Goal: Book appointment/travel/reservation

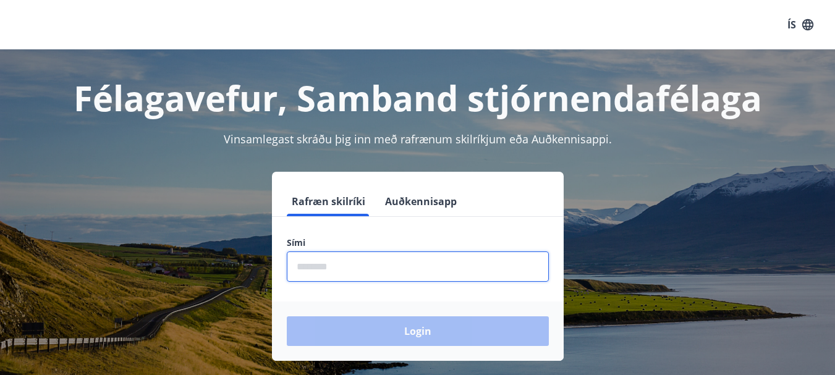
drag, startPoint x: 291, startPoint y: 263, endPoint x: 313, endPoint y: 268, distance: 22.9
click at [291, 263] on input "phone" at bounding box center [418, 267] width 262 height 30
type input "********"
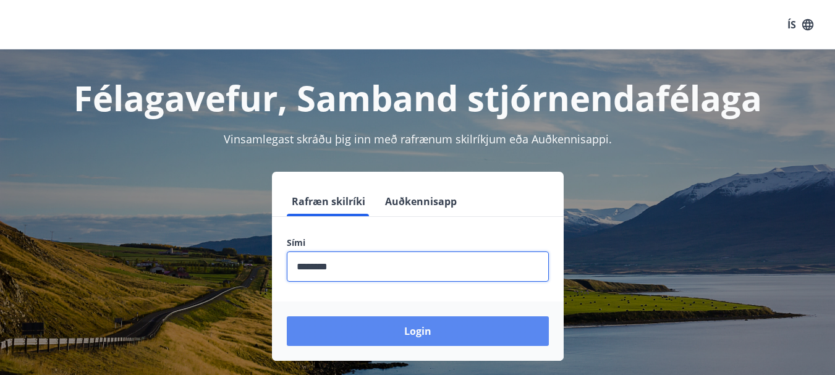
click at [399, 337] on button "Login" at bounding box center [418, 332] width 262 height 30
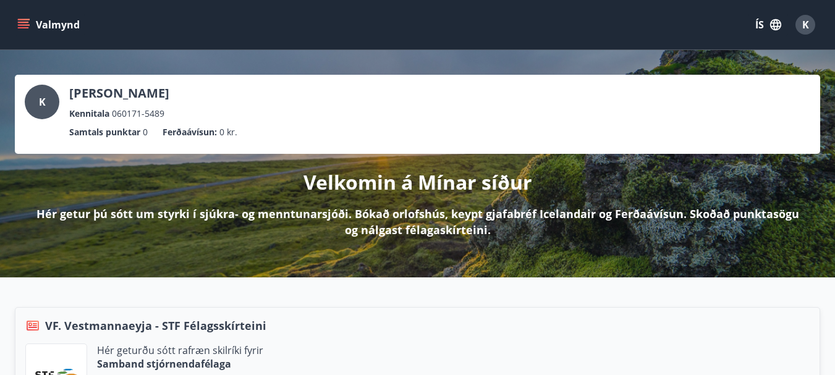
click at [22, 21] on icon "menu" at bounding box center [23, 25] width 12 height 12
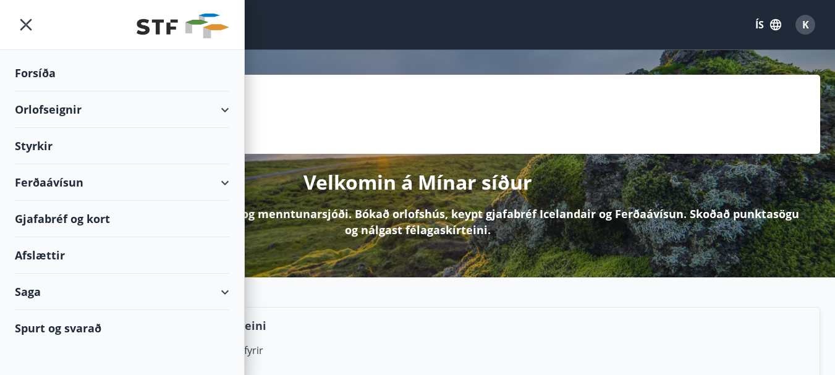
click at [59, 111] on div "Orlofseignir" at bounding box center [122, 109] width 215 height 36
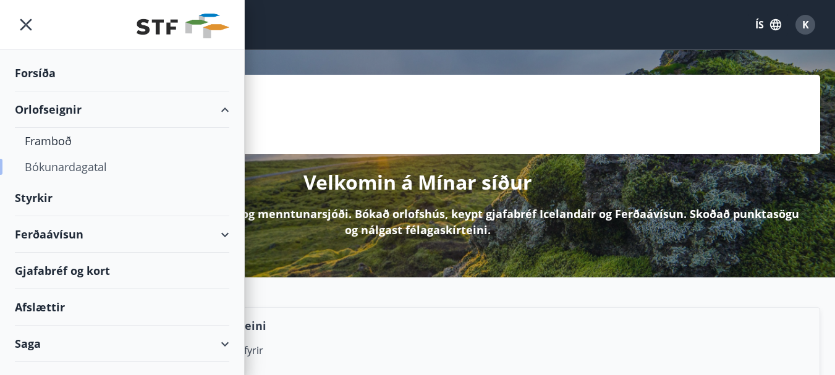
click at [55, 165] on div "Bókunardagatal" at bounding box center [122, 167] width 195 height 26
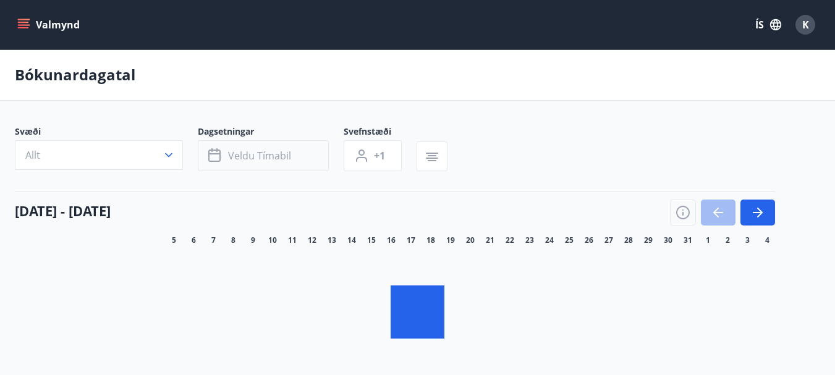
click at [260, 160] on span "Veldu tímabil" at bounding box center [259, 156] width 63 height 14
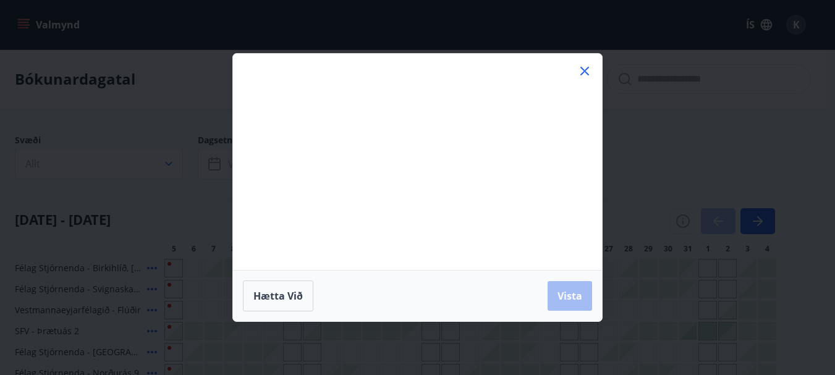
click at [589, 72] on icon at bounding box center [584, 71] width 9 height 9
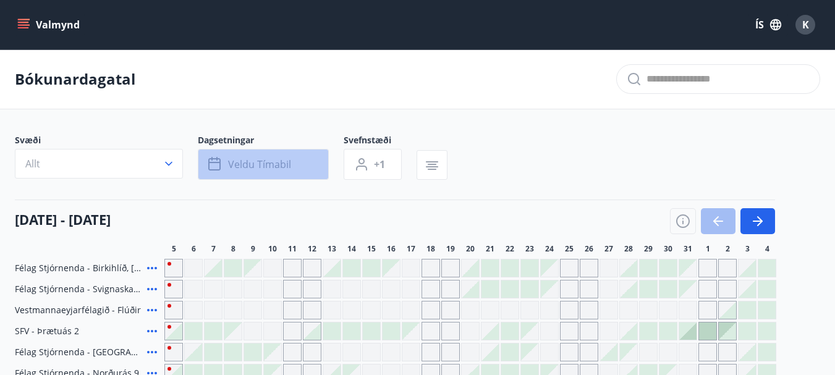
click at [225, 166] on button "Veldu tímabil" at bounding box center [263, 164] width 131 height 31
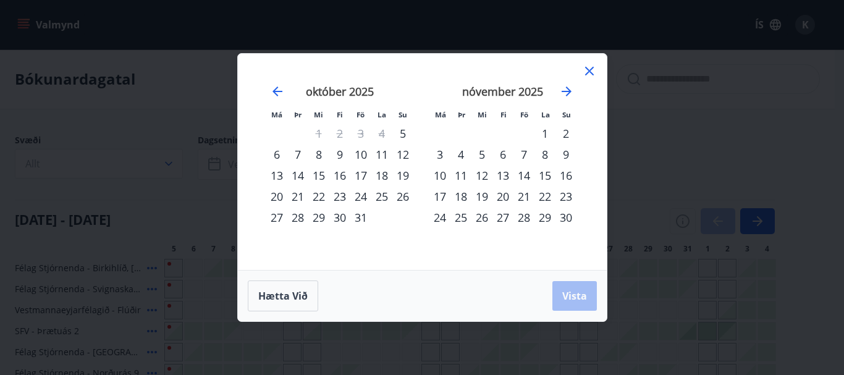
click at [399, 176] on div "19" at bounding box center [403, 175] width 21 height 21
click at [319, 200] on div "22" at bounding box center [318, 196] width 21 height 21
click at [572, 291] on span "Vista" at bounding box center [575, 296] width 25 height 14
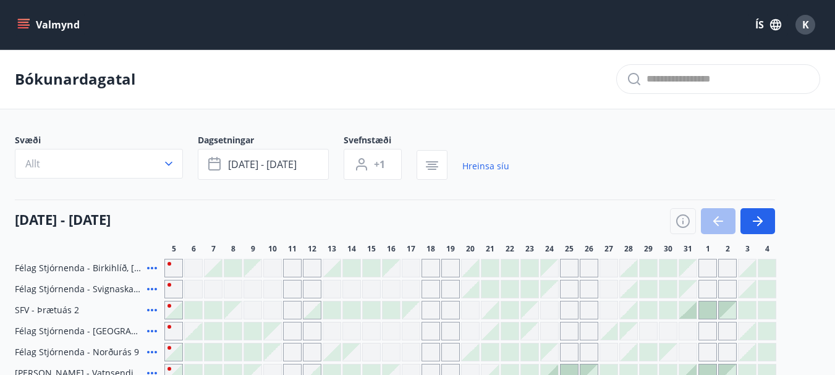
drag, startPoint x: 444, startPoint y: 161, endPoint x: 79, endPoint y: 52, distance: 381.2
click at [26, 26] on icon "menu" at bounding box center [23, 25] width 12 height 12
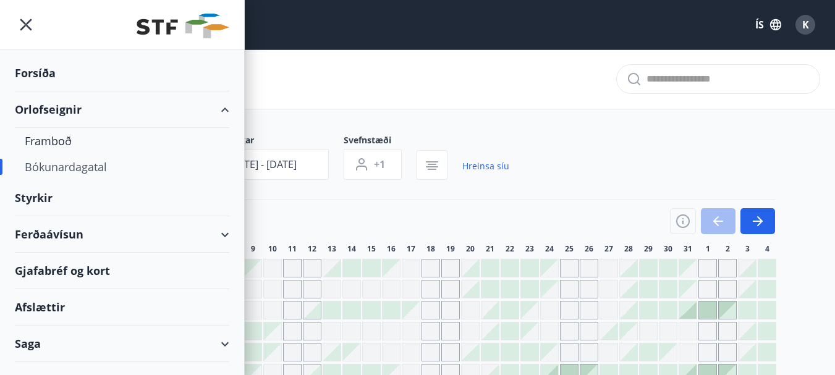
click at [46, 140] on span "Svæði" at bounding box center [106, 141] width 183 height 15
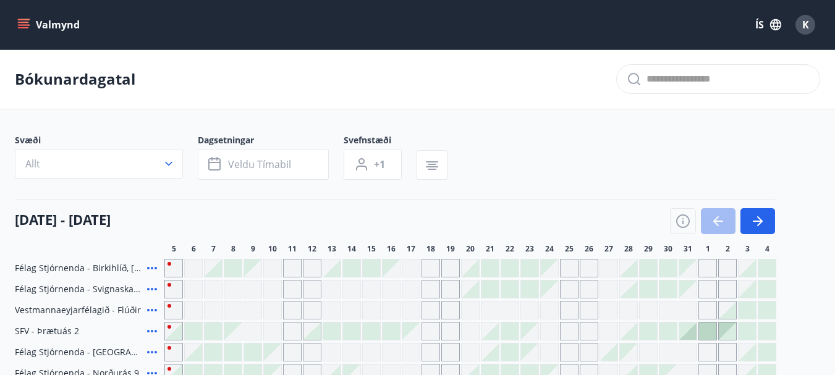
click at [29, 28] on icon "menu" at bounding box center [23, 25] width 12 height 12
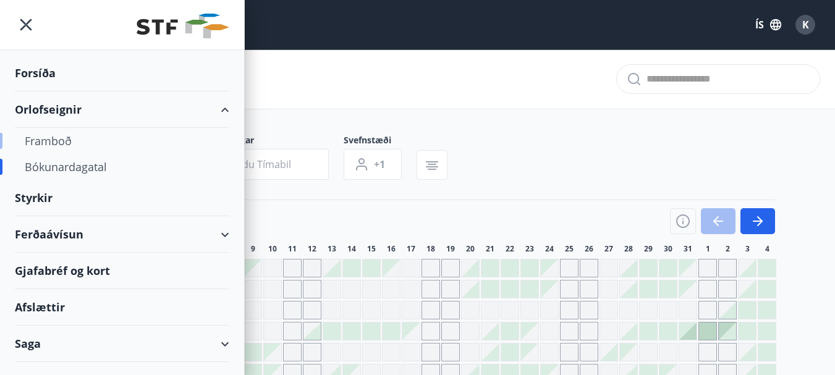
click at [42, 138] on div "Framboð" at bounding box center [122, 141] width 195 height 26
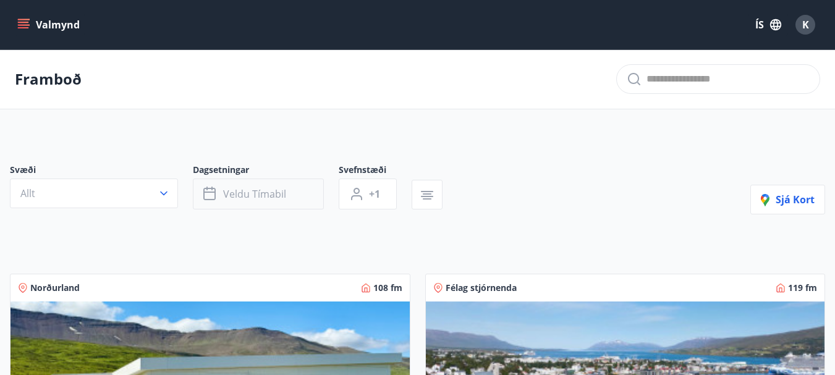
click at [215, 196] on icon "button" at bounding box center [209, 194] width 12 height 12
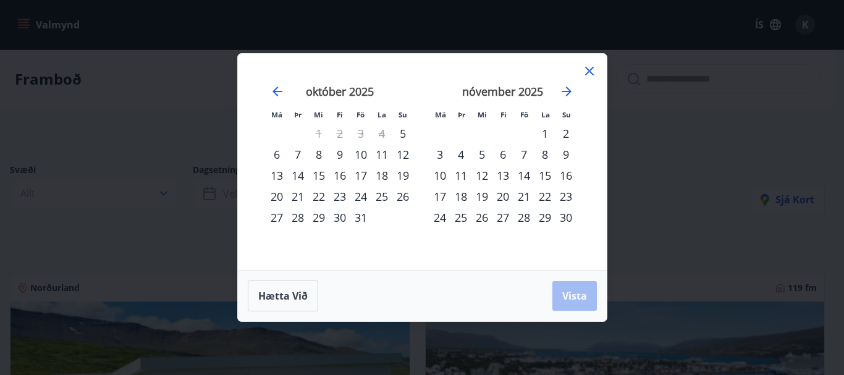
drag, startPoint x: 398, startPoint y: 178, endPoint x: 385, endPoint y: 185, distance: 14.7
click at [399, 178] on div "19" at bounding box center [403, 175] width 21 height 21
click at [317, 198] on div "22" at bounding box center [318, 196] width 21 height 21
click at [573, 300] on span "Vista" at bounding box center [575, 296] width 25 height 14
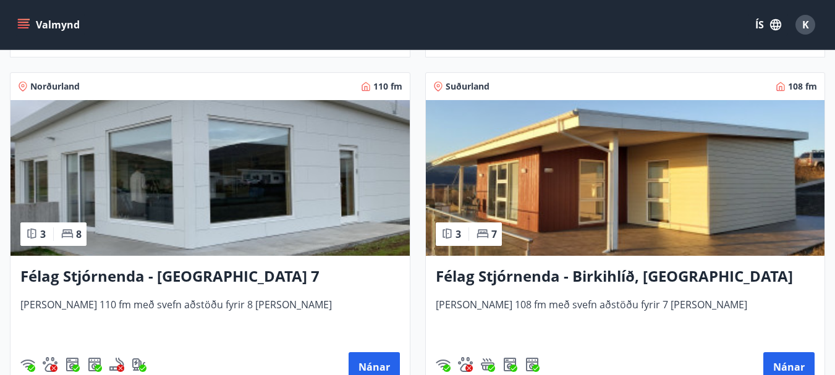
scroll to position [2568, 0]
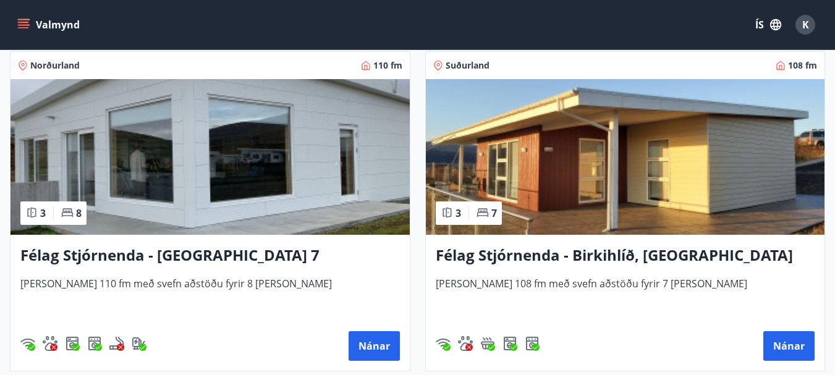
click at [543, 243] on div "Félag Stjórnenda - Birkihlíð, Brekkuheiði [PERSON_NAME] 108 fm með svefn aðstöð…" at bounding box center [625, 303] width 399 height 136
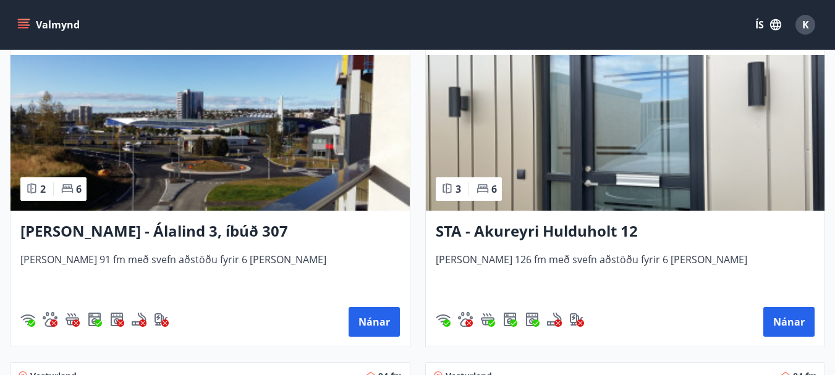
scroll to position [247, 0]
click at [297, 140] on img at bounding box center [210, 132] width 399 height 156
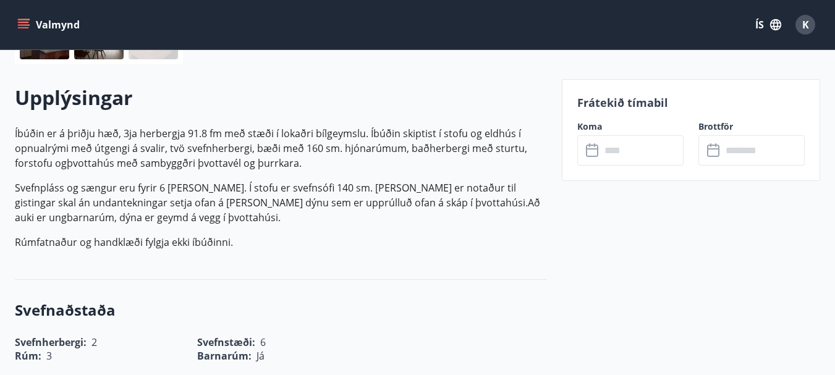
scroll to position [270, 0]
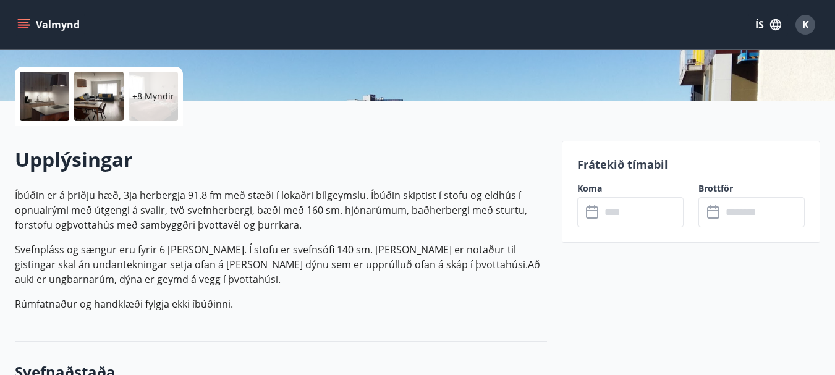
click at [600, 218] on icon at bounding box center [593, 212] width 15 height 15
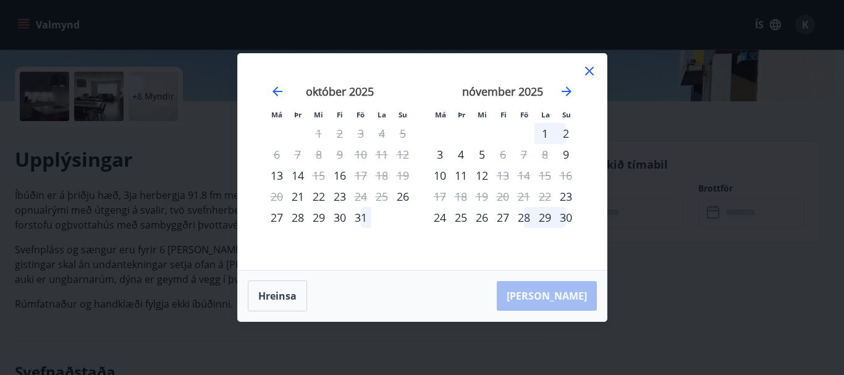
click at [590, 74] on icon at bounding box center [589, 71] width 15 height 15
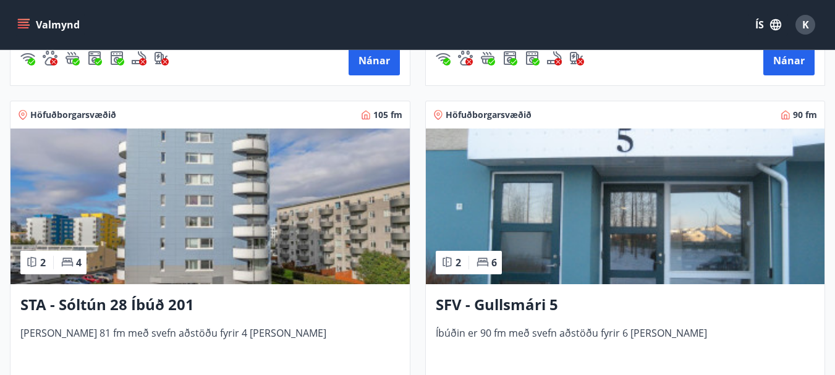
scroll to position [865, 0]
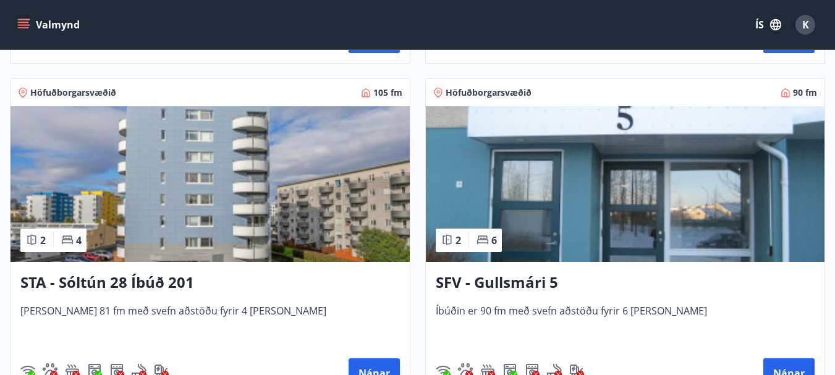
click at [395, 159] on img at bounding box center [210, 184] width 399 height 156
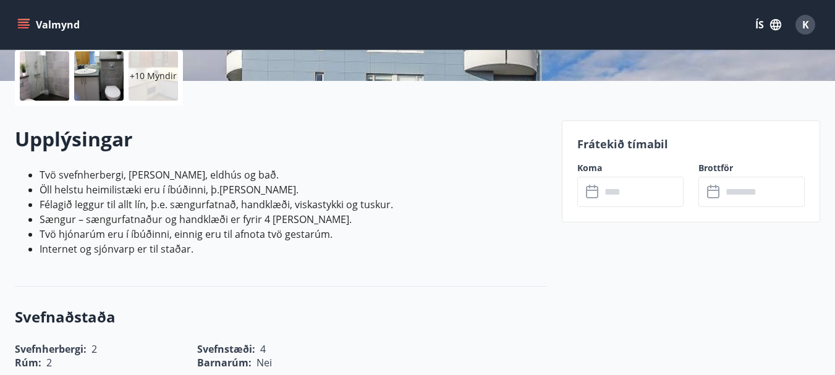
scroll to position [309, 0]
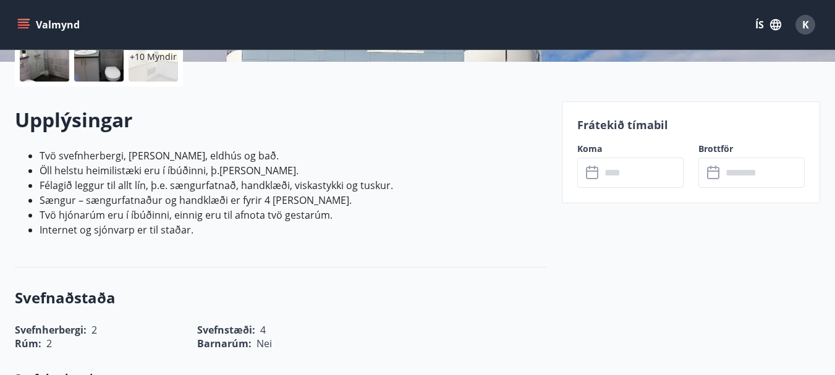
click at [624, 175] on input "text" at bounding box center [642, 173] width 83 height 30
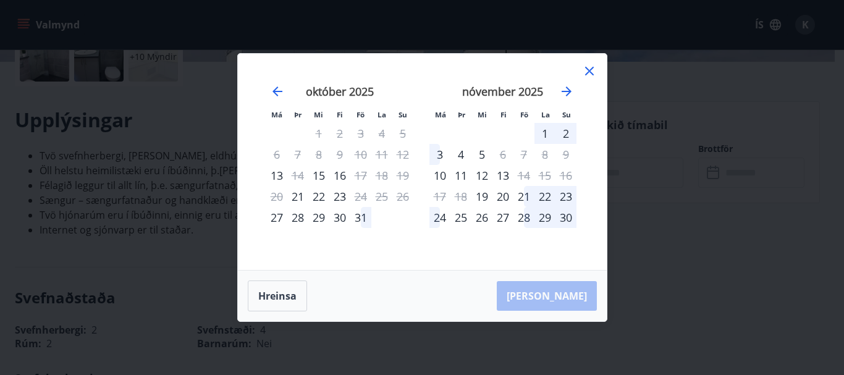
click at [590, 71] on icon at bounding box center [589, 71] width 15 height 15
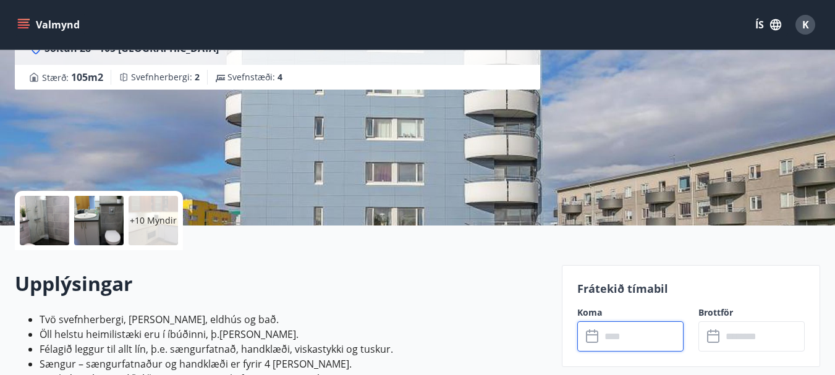
scroll to position [0, 0]
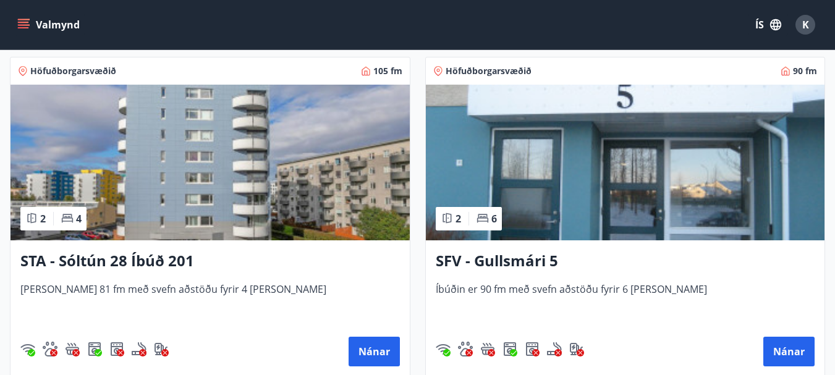
scroll to position [865, 0]
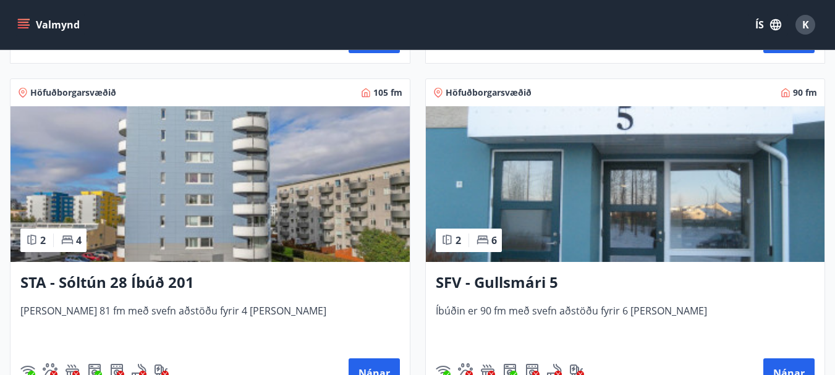
click at [520, 198] on img at bounding box center [625, 184] width 399 height 156
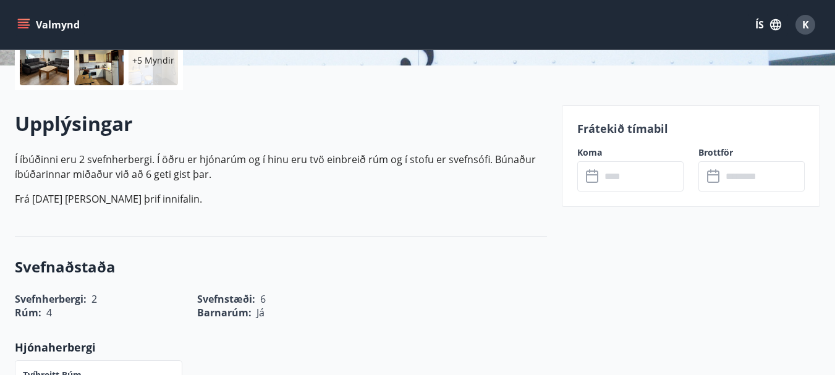
scroll to position [309, 0]
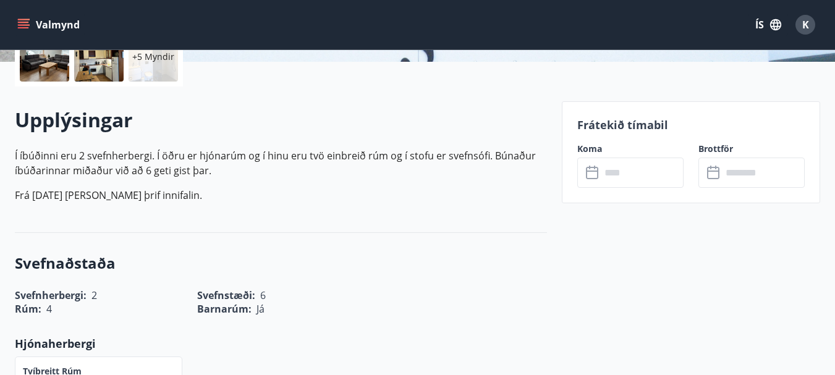
click at [616, 177] on input "text" at bounding box center [642, 173] width 83 height 30
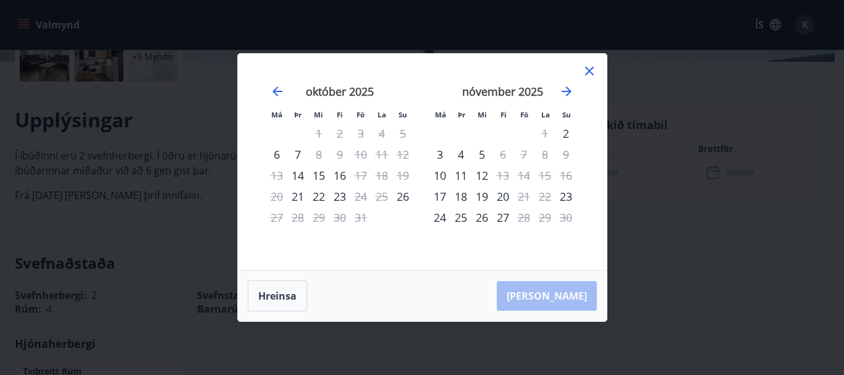
click at [589, 73] on icon at bounding box center [589, 71] width 15 height 15
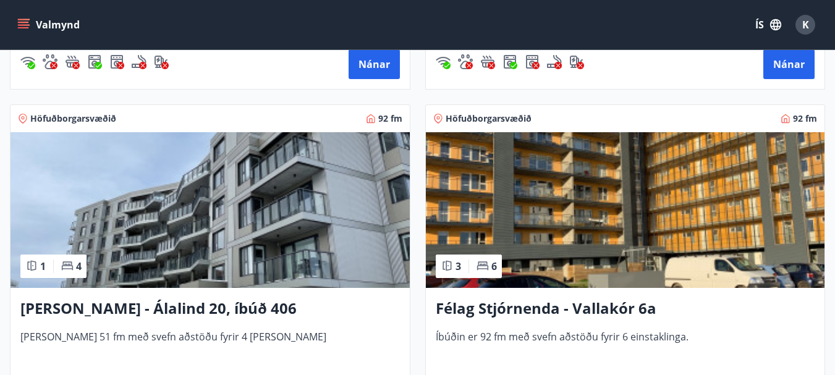
scroll to position [1236, 0]
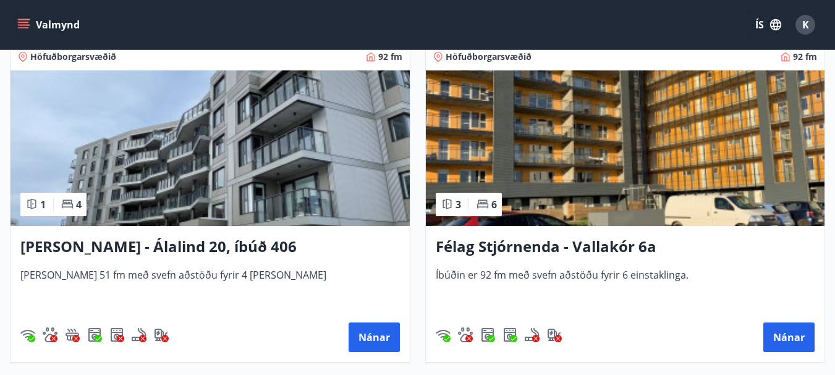
click at [374, 151] on img at bounding box center [210, 148] width 399 height 156
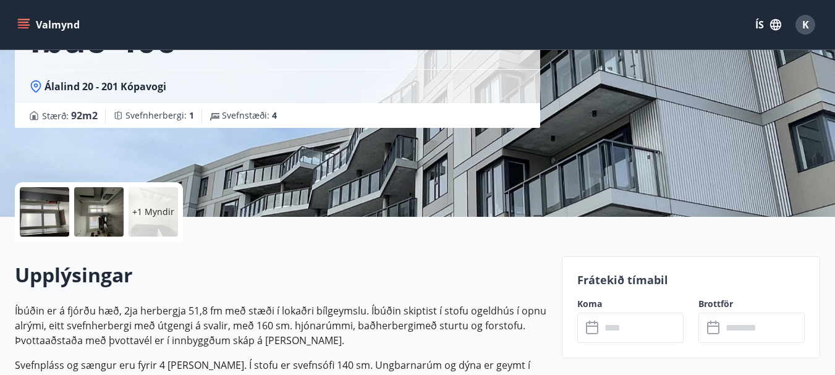
scroll to position [309, 0]
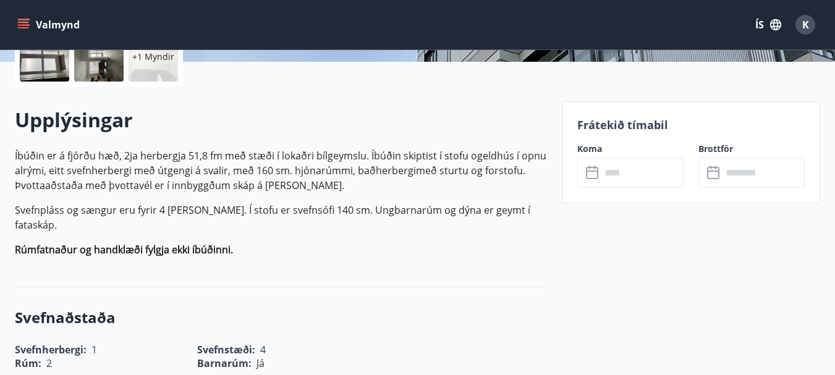
click at [602, 172] on input "text" at bounding box center [642, 173] width 83 height 30
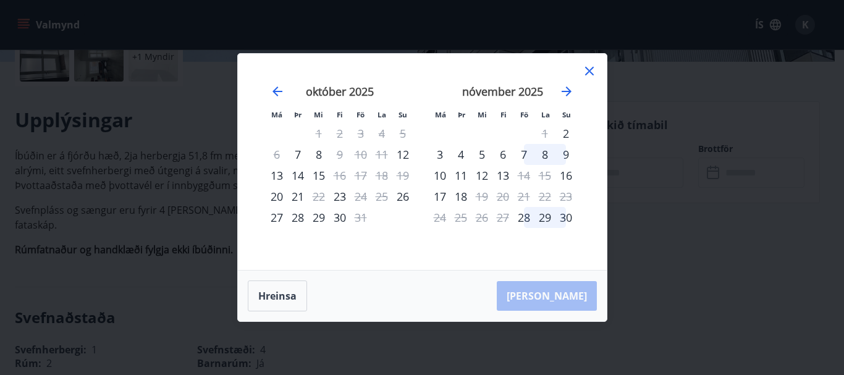
click at [589, 71] on icon at bounding box center [589, 71] width 15 height 15
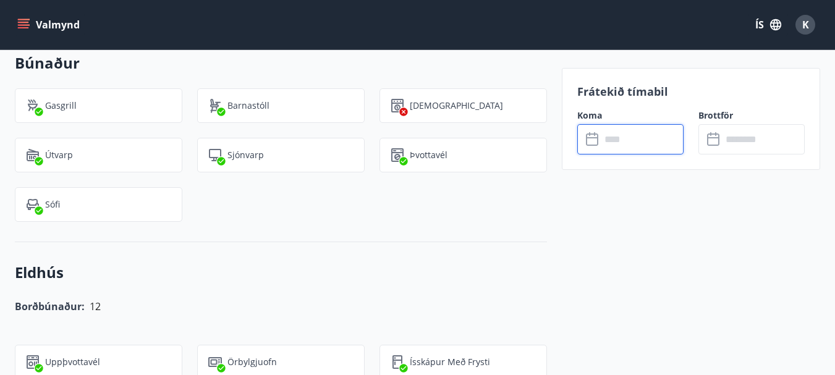
scroll to position [680, 0]
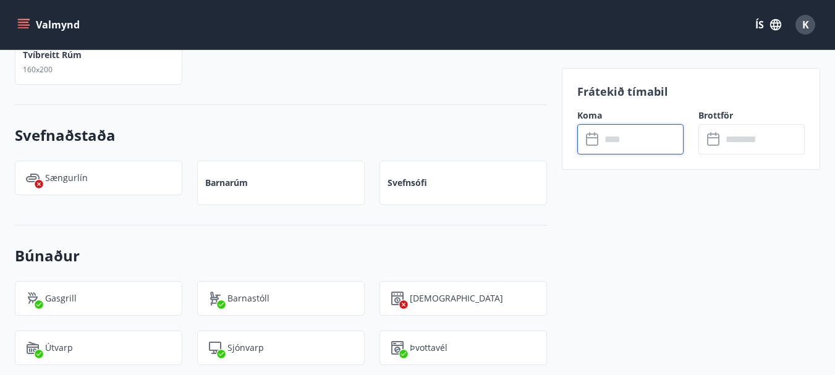
click at [603, 137] on input "text" at bounding box center [642, 139] width 83 height 30
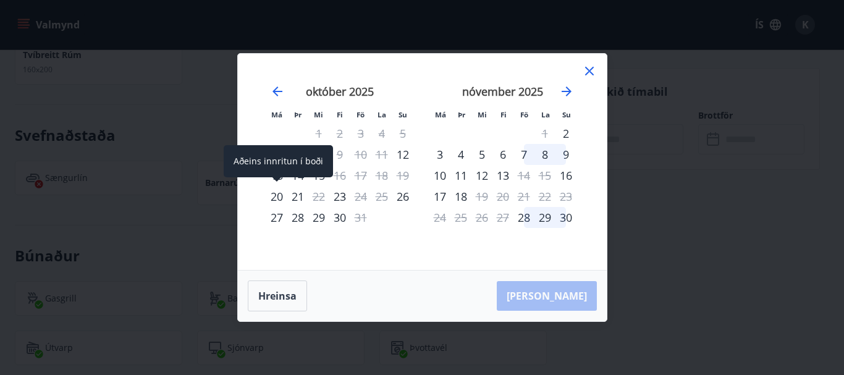
click at [277, 195] on div "20" at bounding box center [276, 196] width 21 height 21
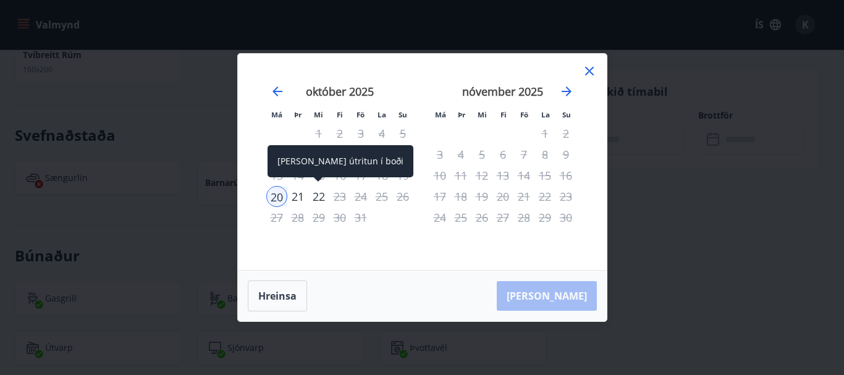
click at [320, 195] on div "22" at bounding box center [318, 196] width 21 height 21
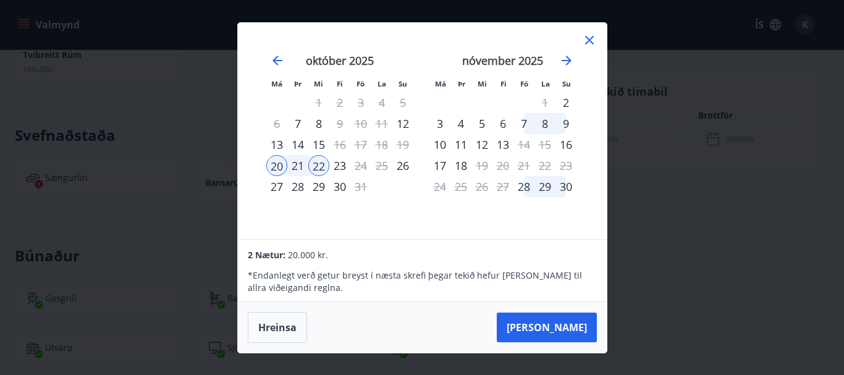
click at [589, 43] on icon at bounding box center [589, 40] width 15 height 15
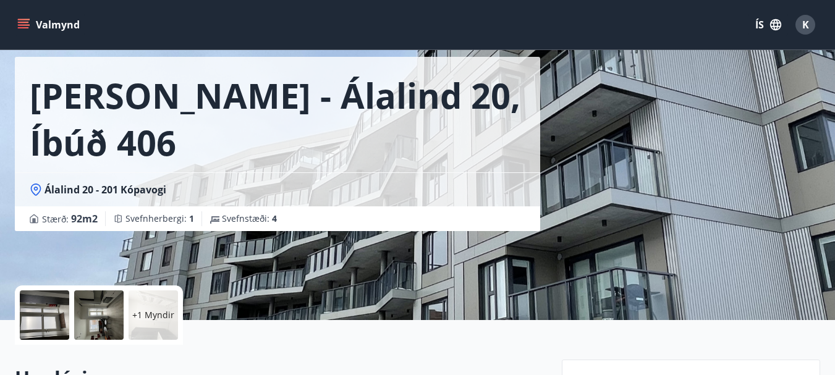
scroll to position [0, 0]
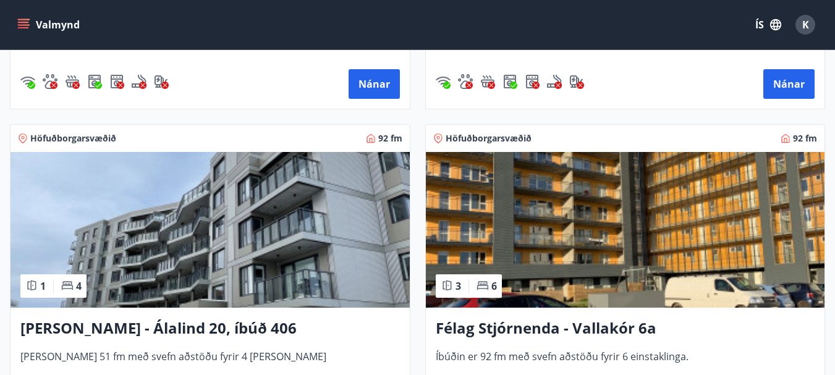
scroll to position [1175, 0]
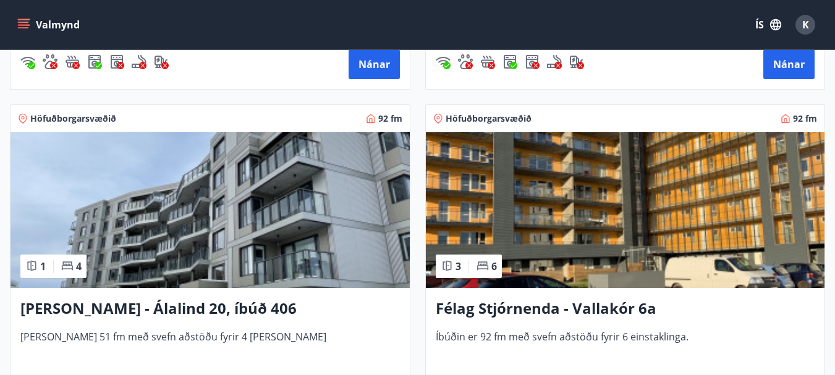
click at [511, 203] on img at bounding box center [625, 210] width 399 height 156
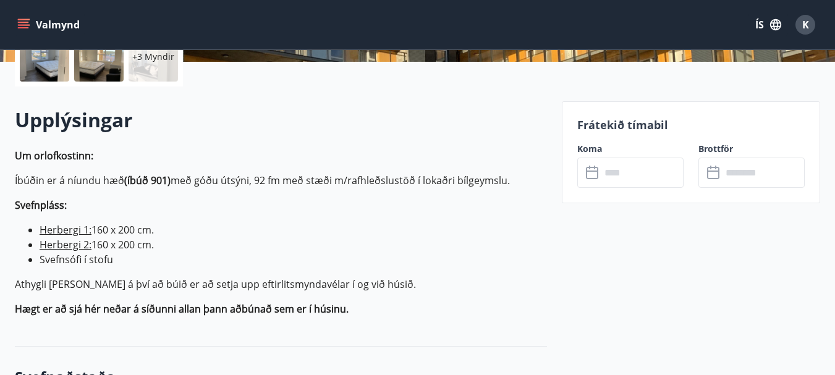
scroll to position [371, 0]
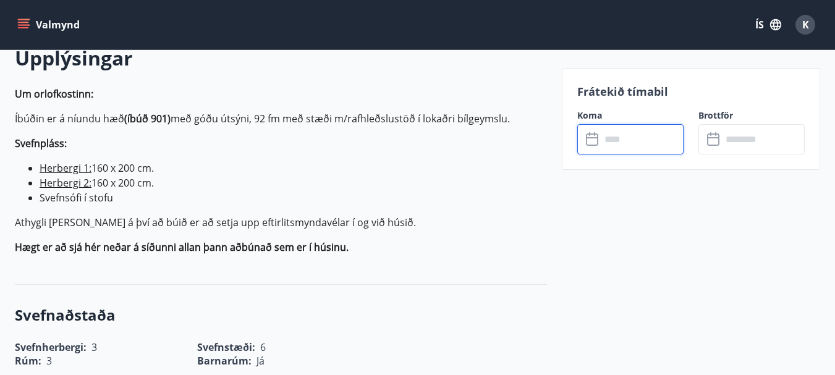
click at [631, 142] on input "text" at bounding box center [642, 139] width 83 height 30
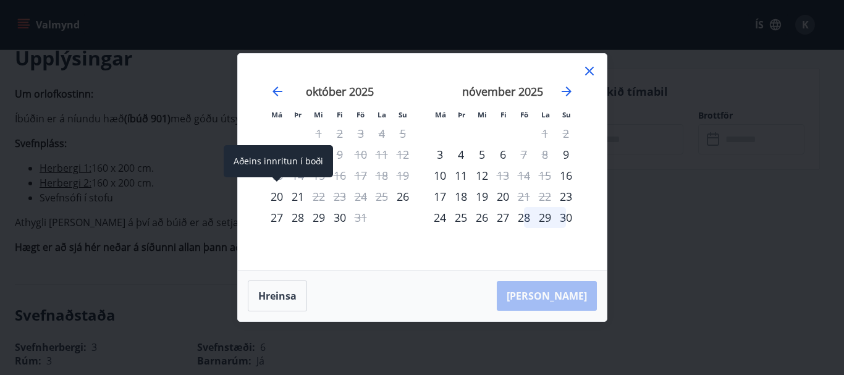
click at [279, 197] on div "20" at bounding box center [276, 196] width 21 height 21
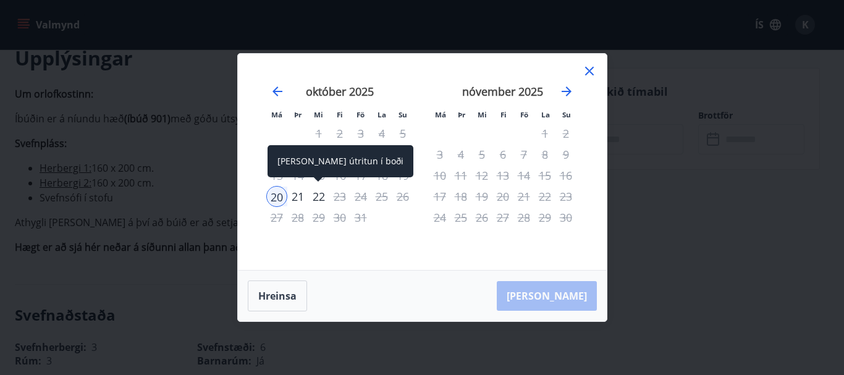
click at [317, 196] on div "22" at bounding box center [318, 196] width 21 height 21
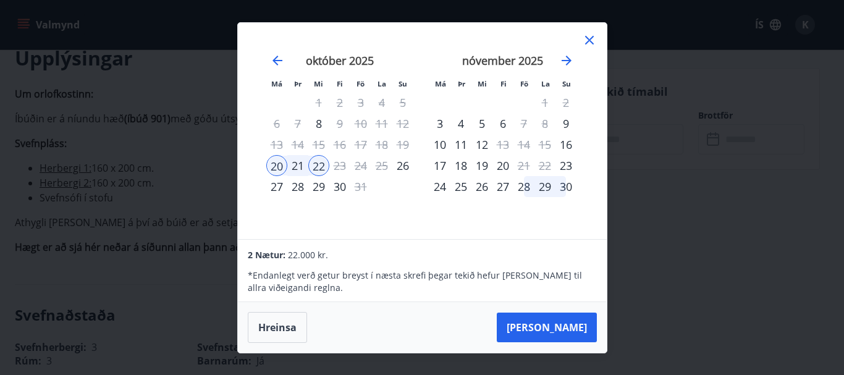
click at [591, 43] on icon at bounding box center [589, 40] width 15 height 15
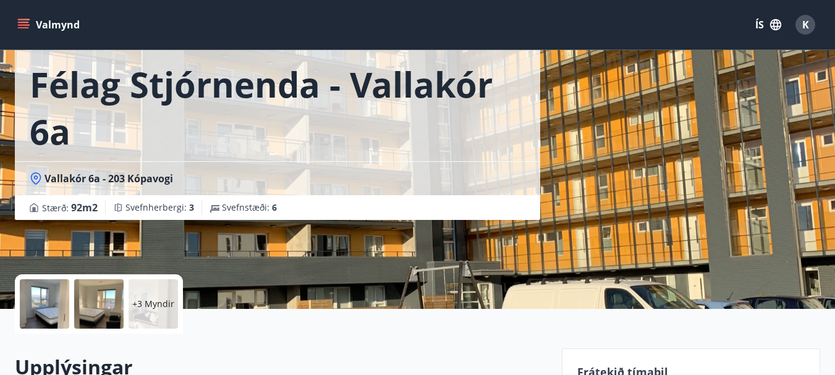
scroll to position [0, 0]
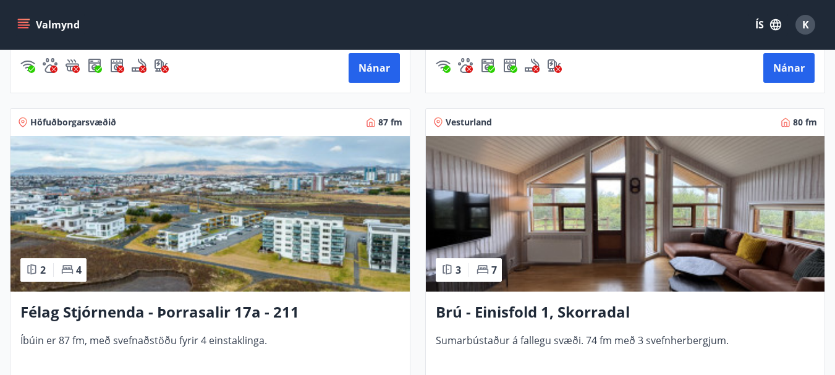
scroll to position [1546, 0]
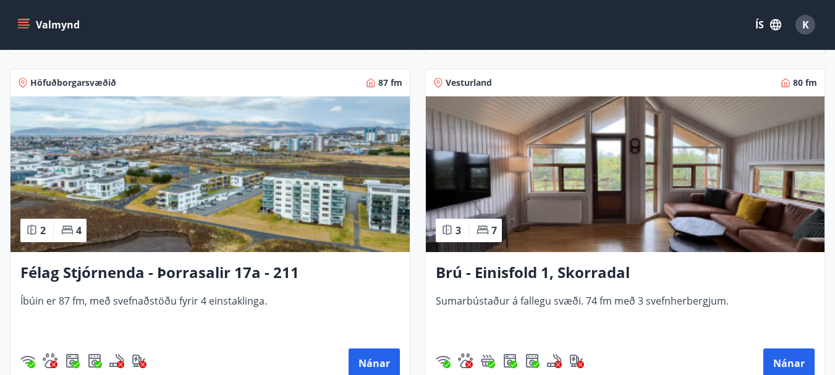
click at [297, 179] on img at bounding box center [210, 174] width 399 height 156
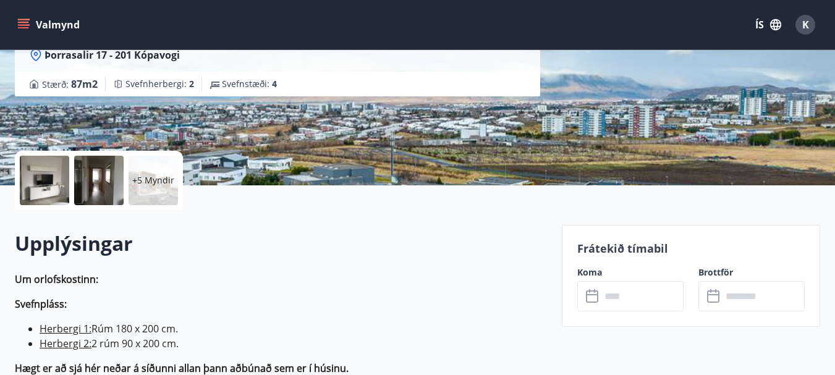
scroll to position [247, 0]
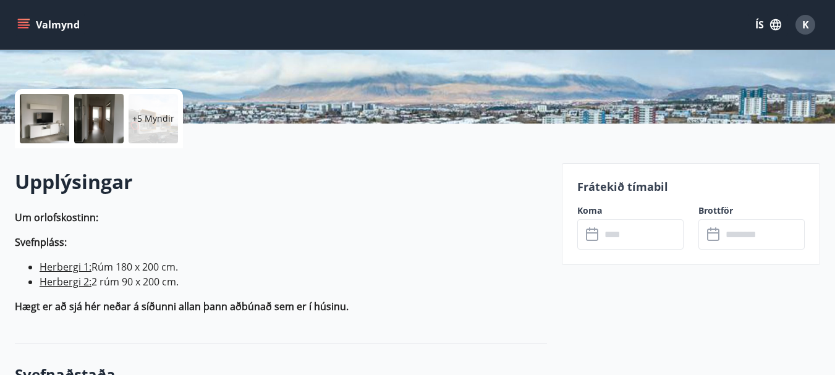
click at [606, 232] on input "text" at bounding box center [642, 234] width 83 height 30
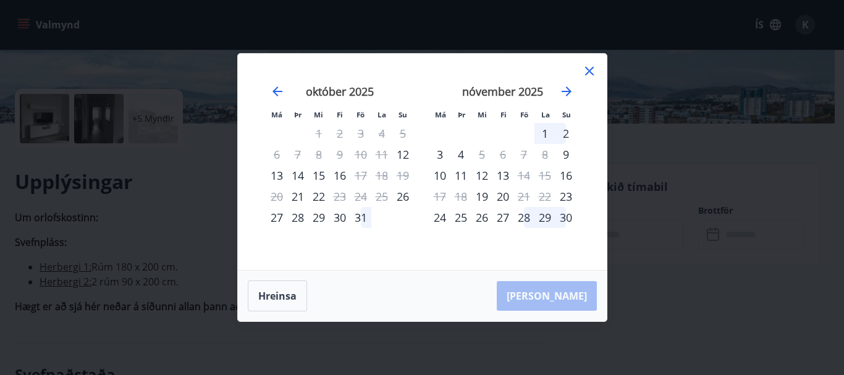
click at [587, 72] on icon at bounding box center [589, 71] width 15 height 15
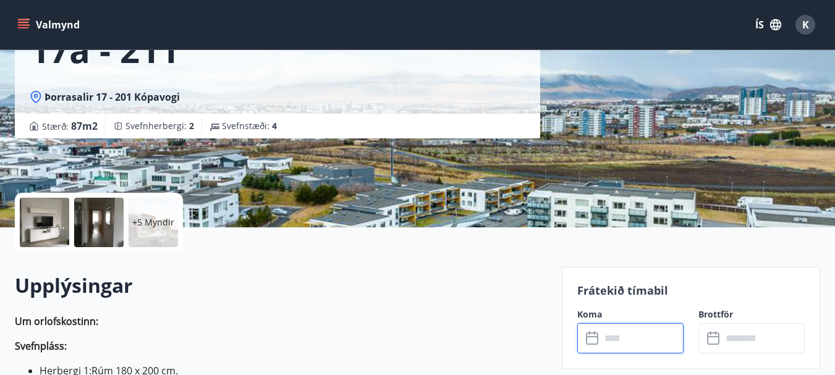
scroll to position [0, 0]
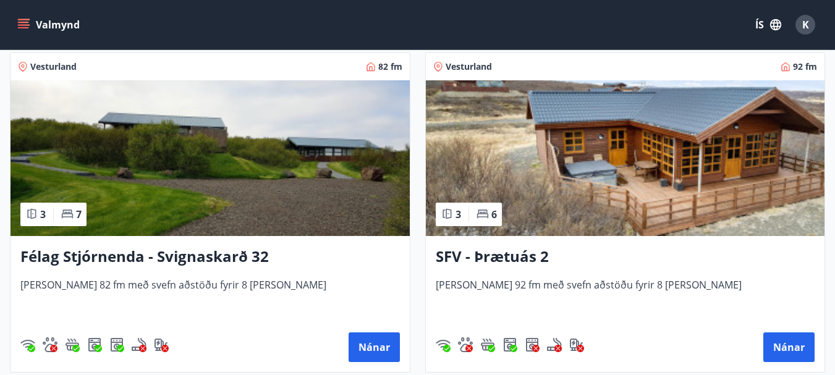
scroll to position [1916, 0]
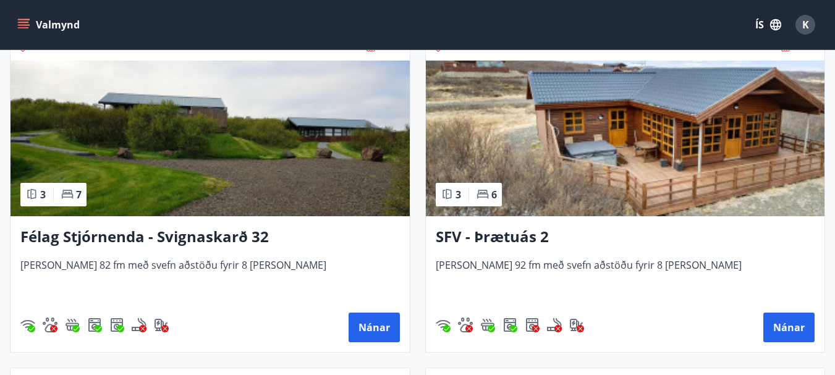
click at [493, 166] on img at bounding box center [625, 139] width 399 height 156
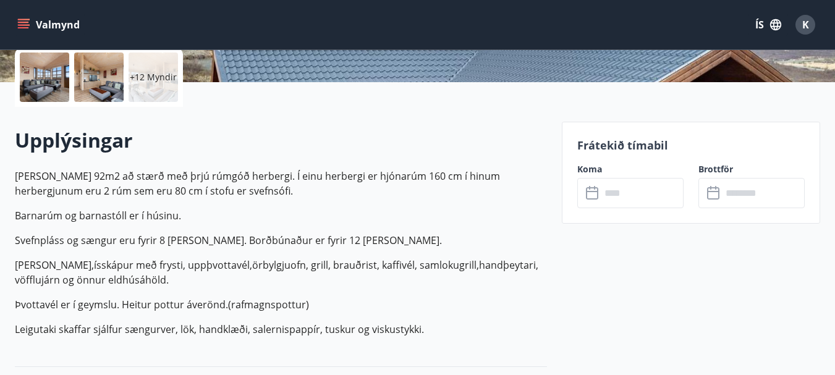
scroll to position [309, 0]
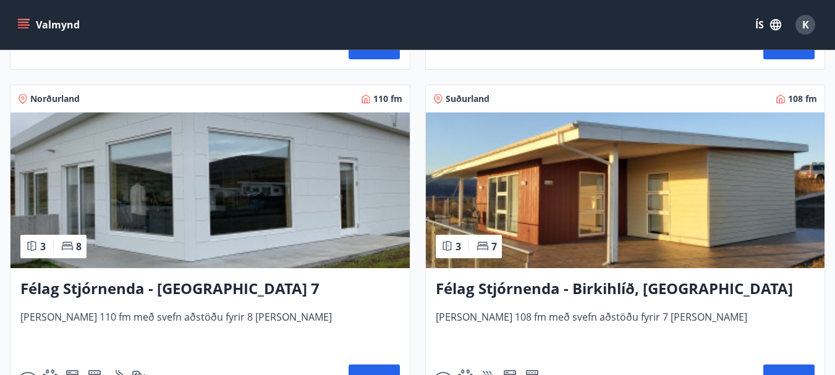
scroll to position [2596, 0]
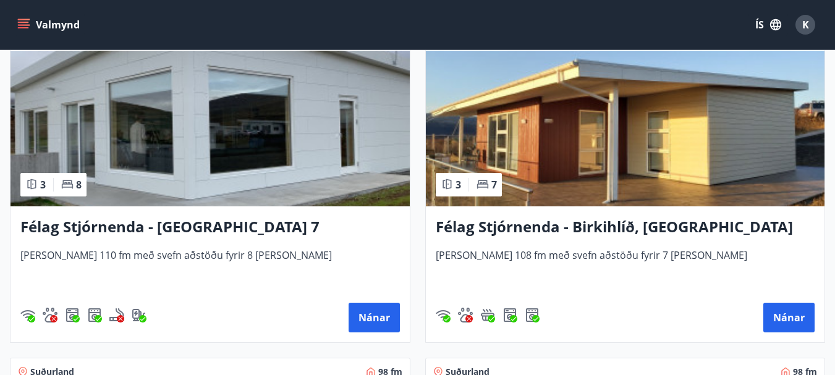
click at [340, 153] on img at bounding box center [210, 129] width 399 height 156
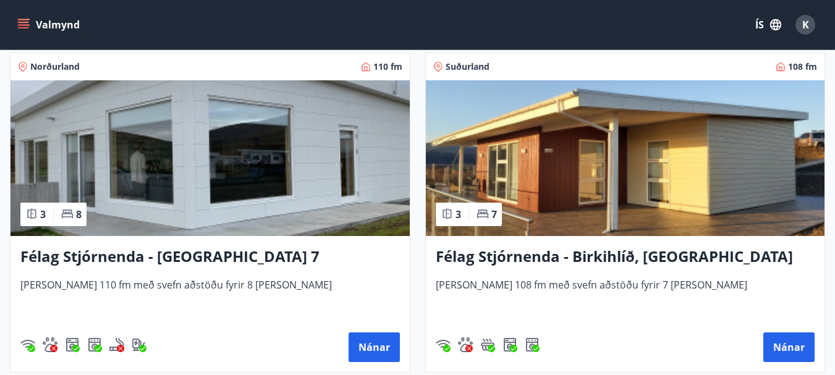
scroll to position [2596, 0]
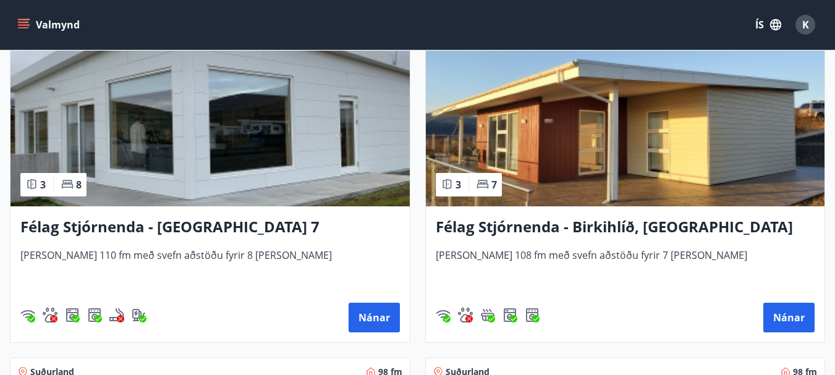
click at [544, 158] on img at bounding box center [625, 129] width 399 height 156
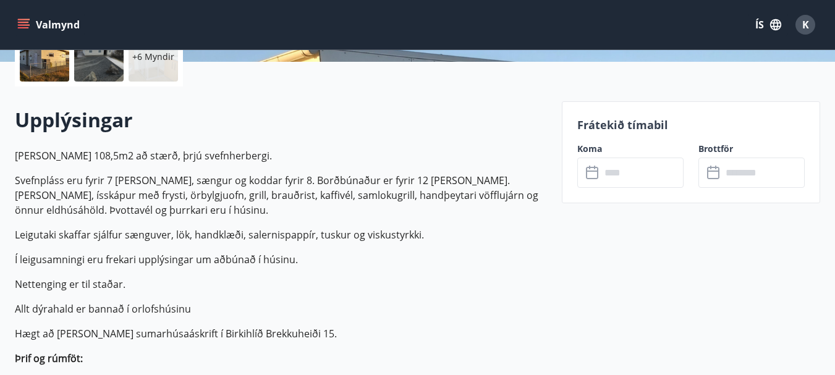
scroll to position [247, 0]
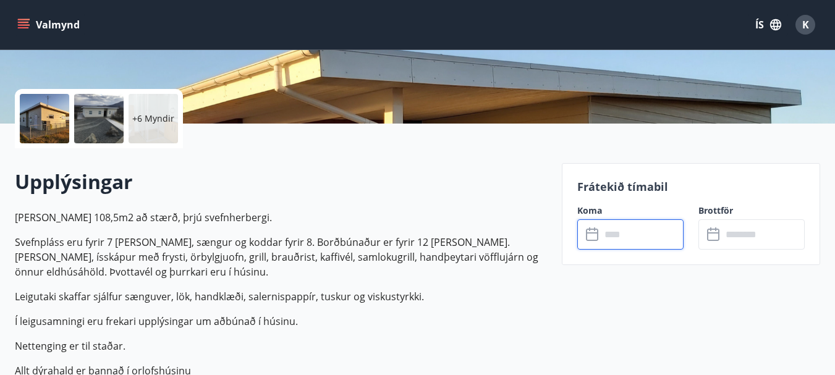
click at [616, 231] on input "text" at bounding box center [642, 234] width 83 height 30
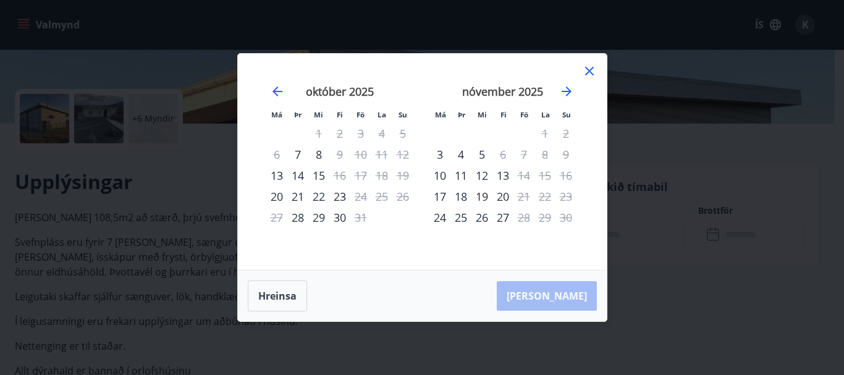
click at [587, 70] on icon at bounding box center [589, 71] width 15 height 15
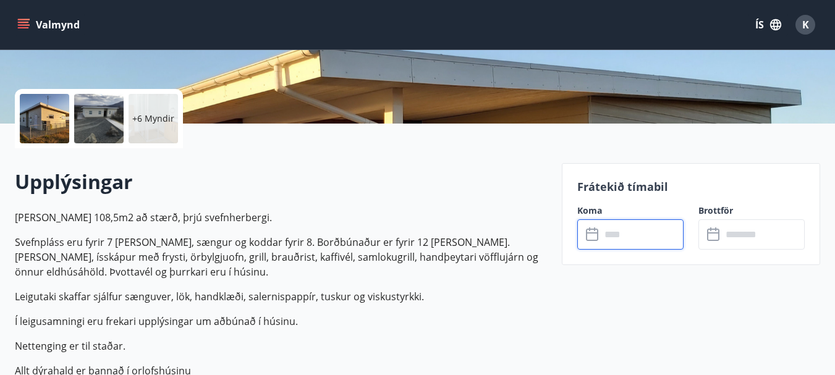
click at [626, 237] on input "text" at bounding box center [642, 234] width 83 height 30
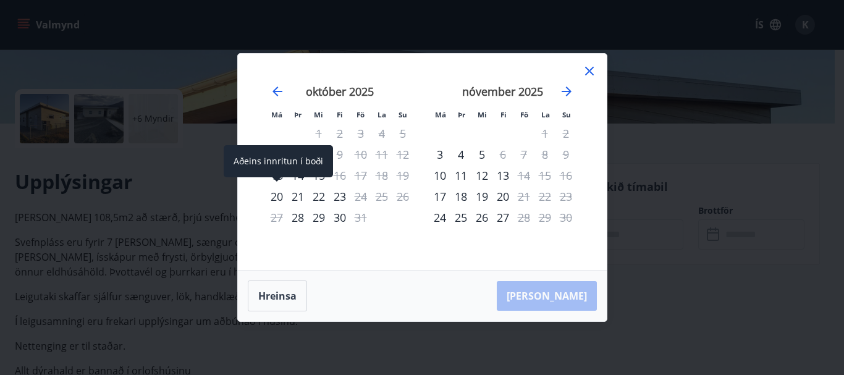
click at [276, 196] on div "20" at bounding box center [276, 196] width 21 height 21
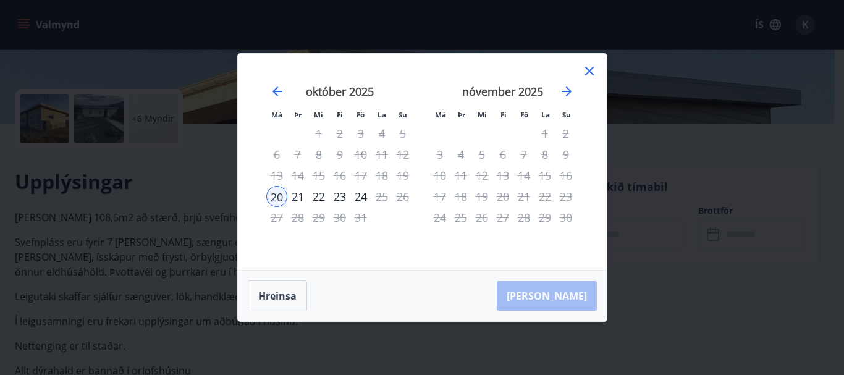
click at [342, 197] on div "23" at bounding box center [340, 196] width 21 height 21
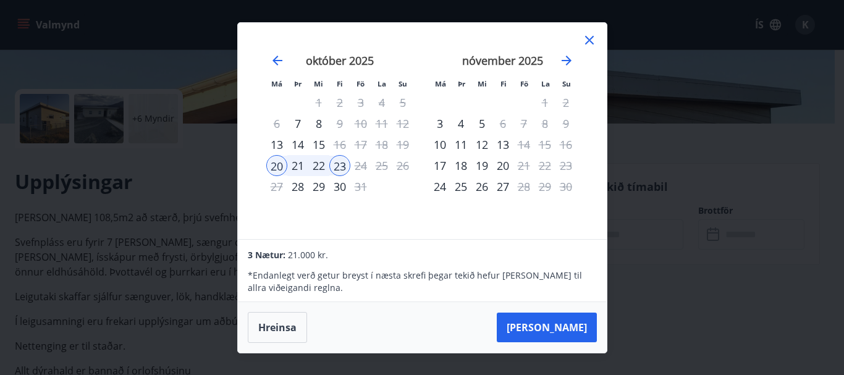
click at [593, 44] on icon at bounding box center [589, 40] width 9 height 9
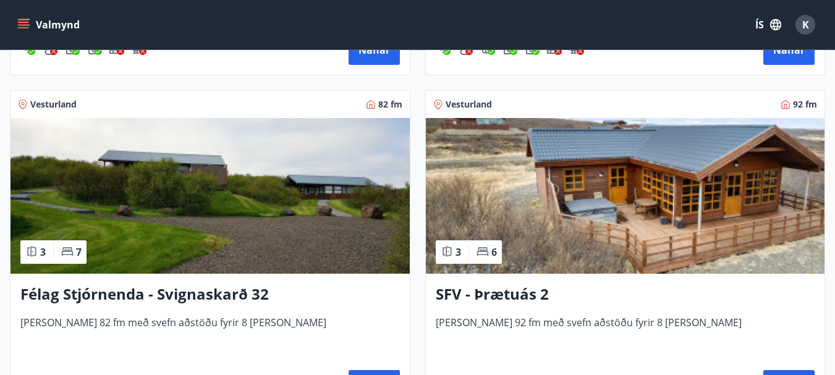
scroll to position [1855, 0]
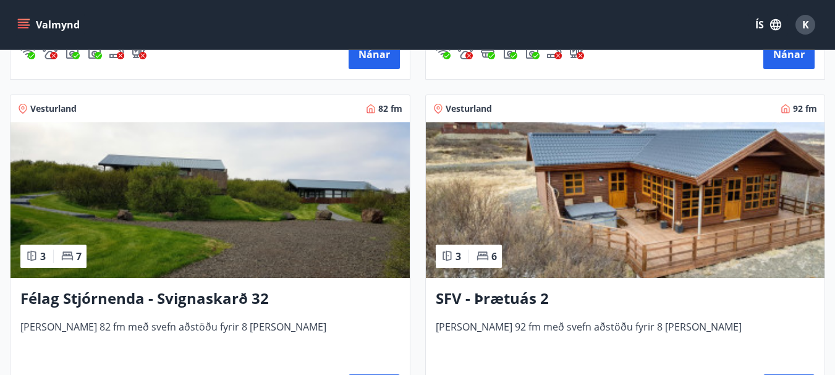
click at [527, 188] on img at bounding box center [625, 200] width 399 height 156
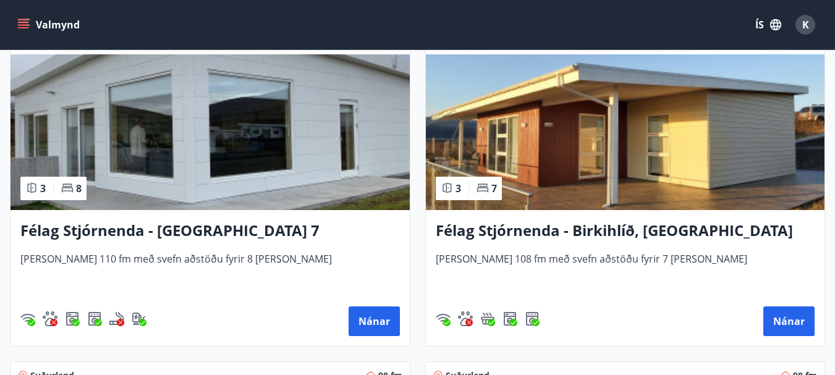
scroll to position [2596, 0]
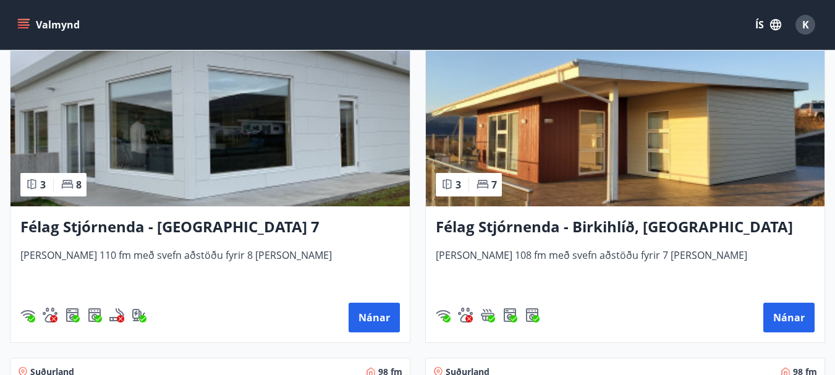
click at [534, 183] on img at bounding box center [625, 129] width 399 height 156
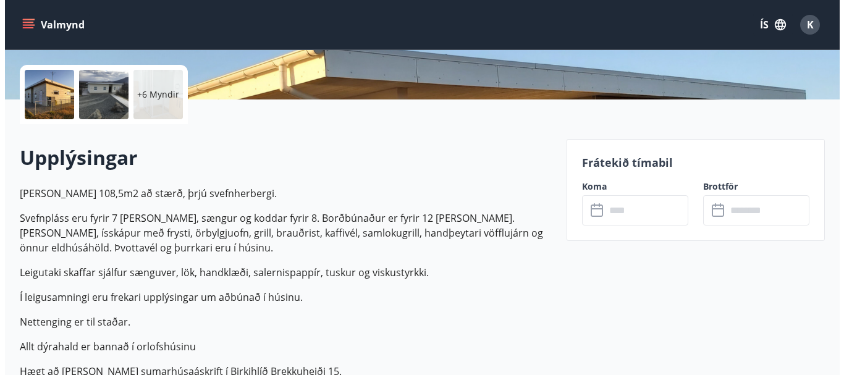
scroll to position [62, 0]
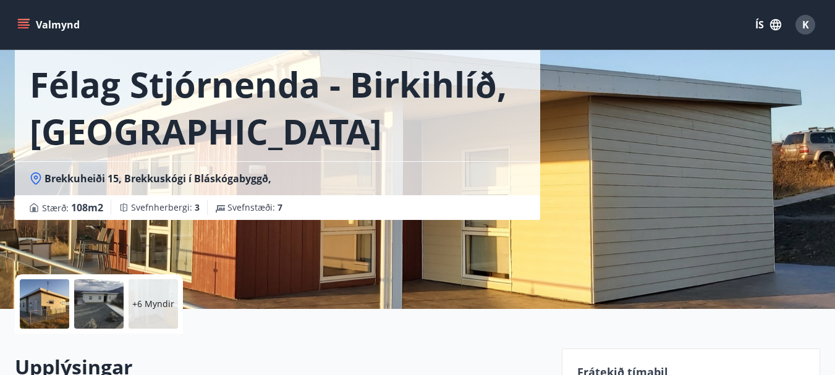
click at [59, 300] on div at bounding box center [44, 303] width 49 height 49
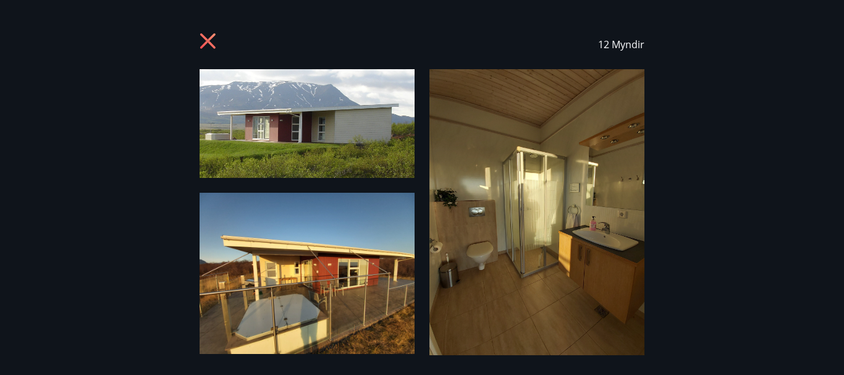
click at [365, 158] on img at bounding box center [307, 123] width 215 height 109
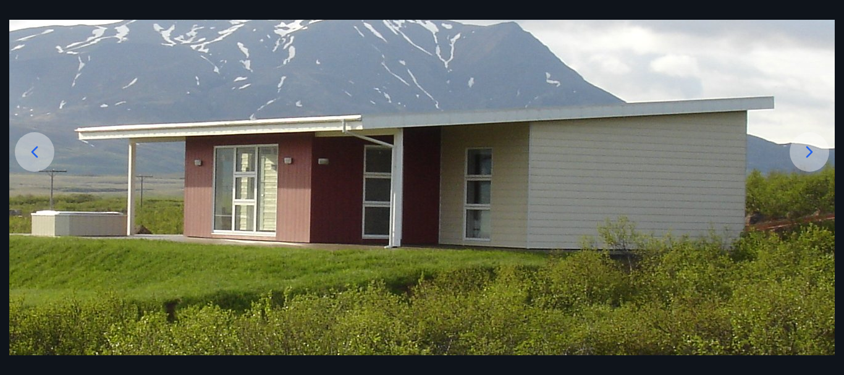
scroll to position [124, 0]
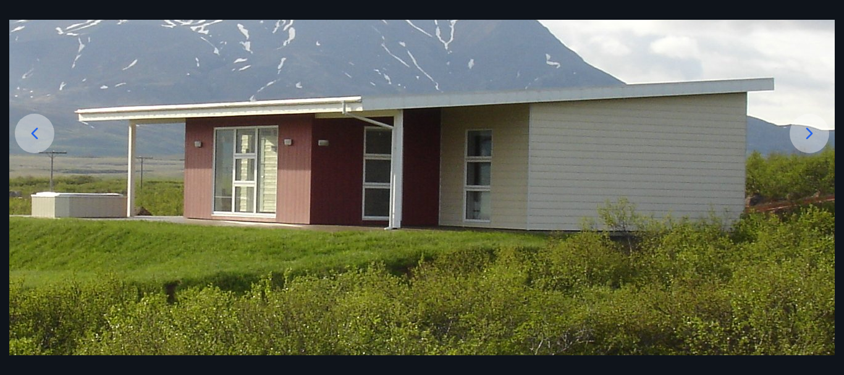
click at [811, 133] on icon at bounding box center [810, 133] width 7 height 12
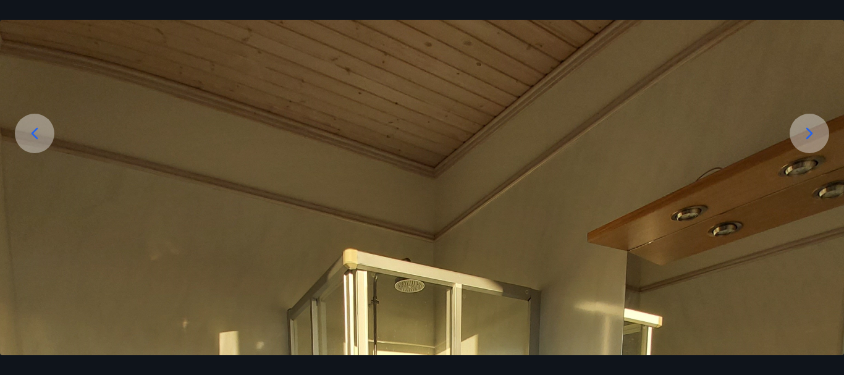
click at [819, 133] on icon at bounding box center [810, 134] width 20 height 20
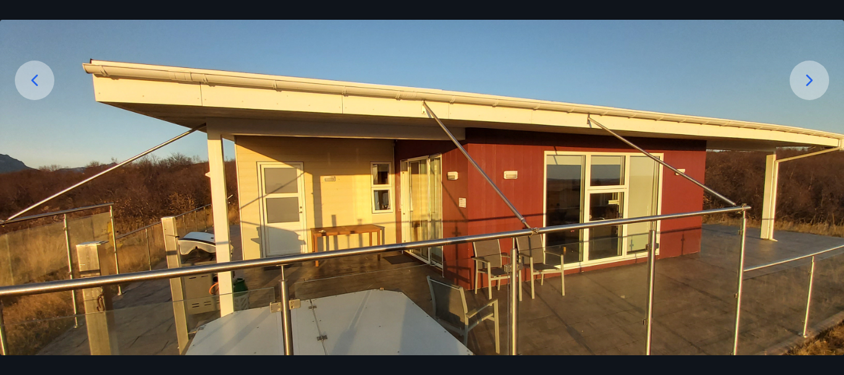
scroll to position [100, 0]
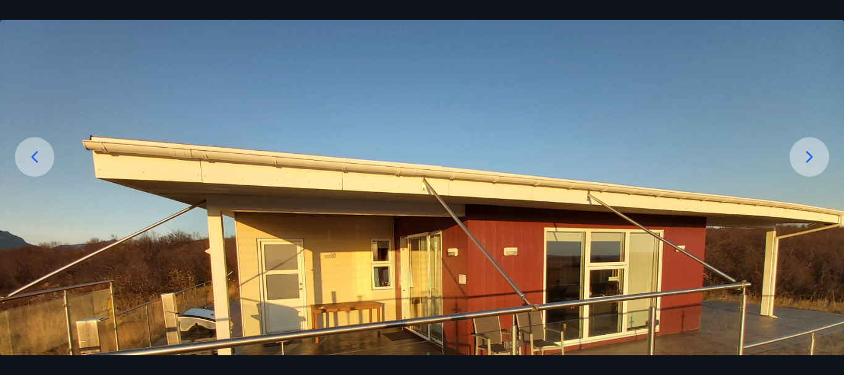
click at [814, 162] on icon at bounding box center [810, 157] width 20 height 20
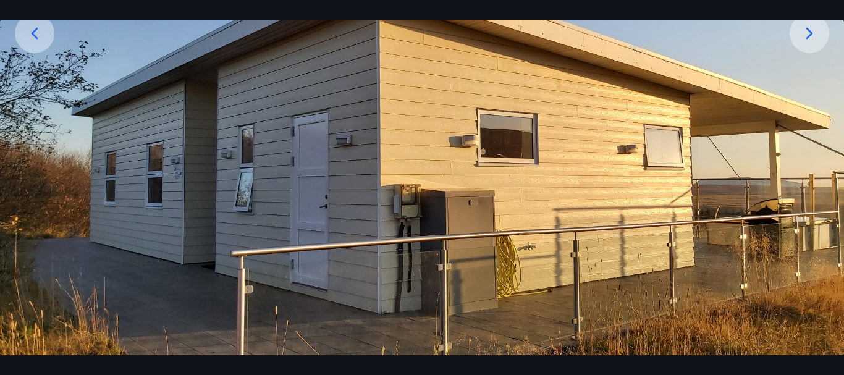
scroll to position [162, 0]
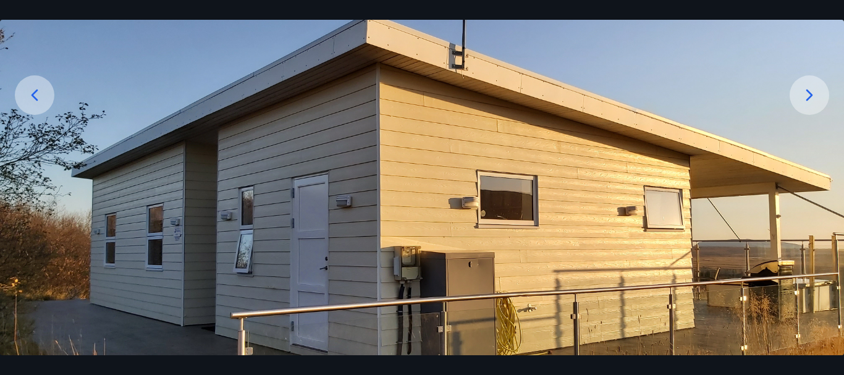
click at [815, 96] on icon at bounding box center [810, 95] width 20 height 20
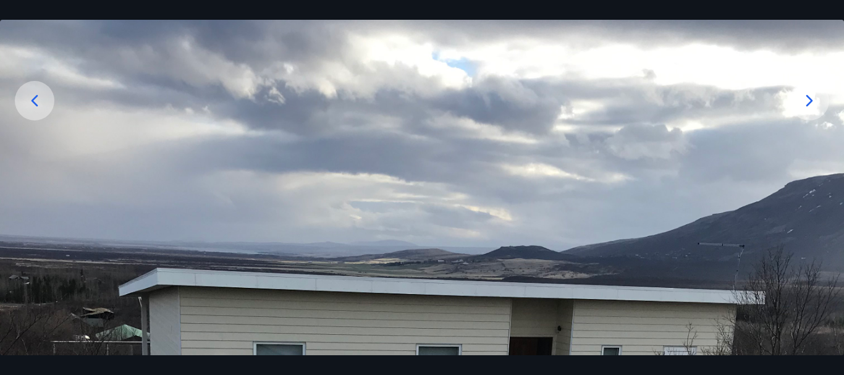
scroll to position [100, 0]
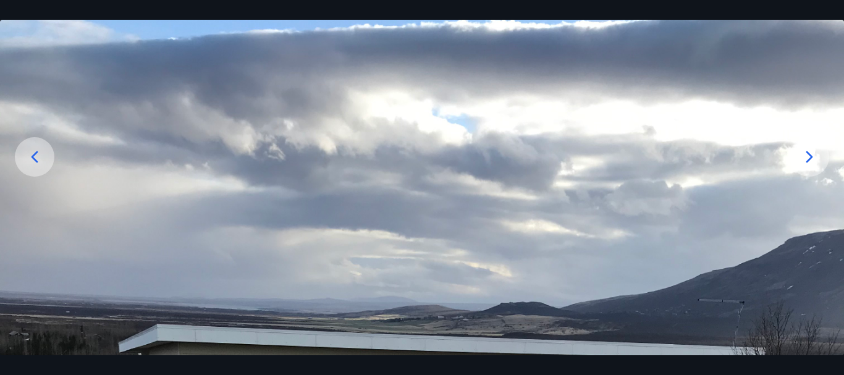
click at [809, 158] on icon at bounding box center [810, 157] width 20 height 20
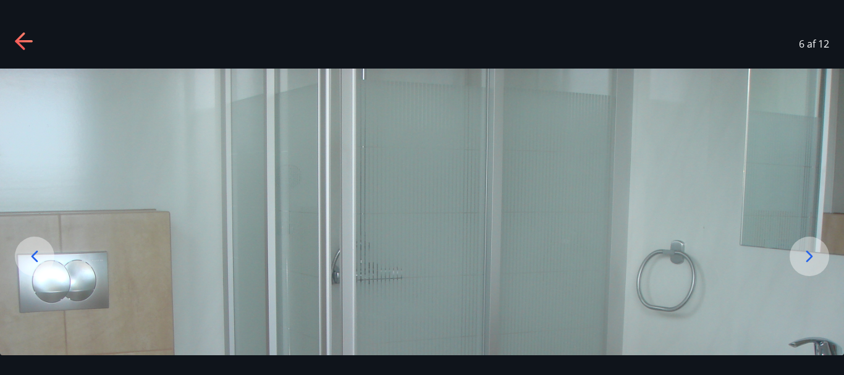
scroll to position [0, 0]
click at [815, 254] on icon at bounding box center [810, 257] width 20 height 20
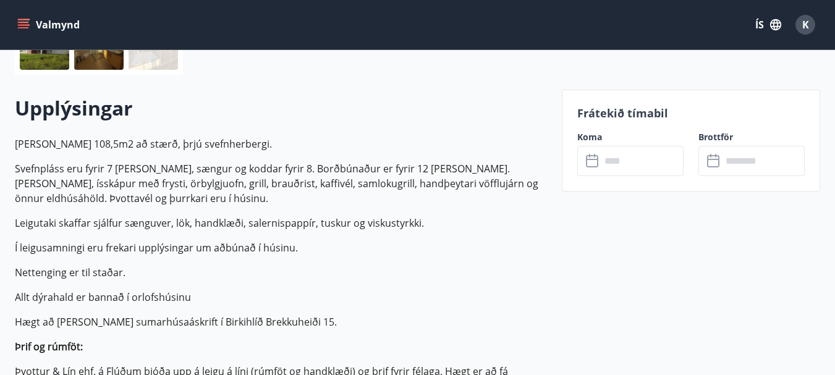
scroll to position [309, 0]
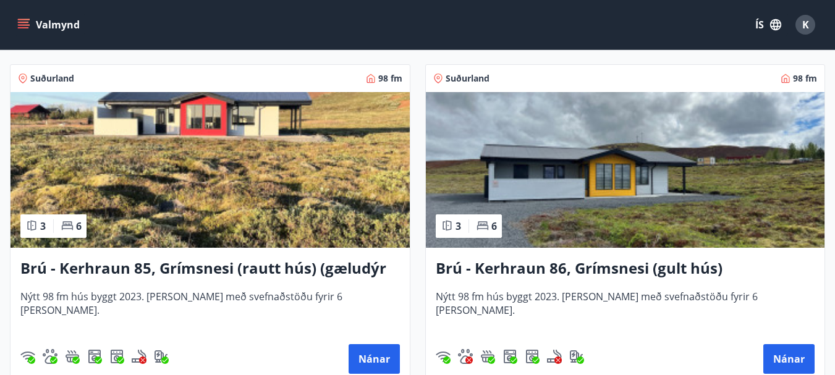
scroll to position [2877, 0]
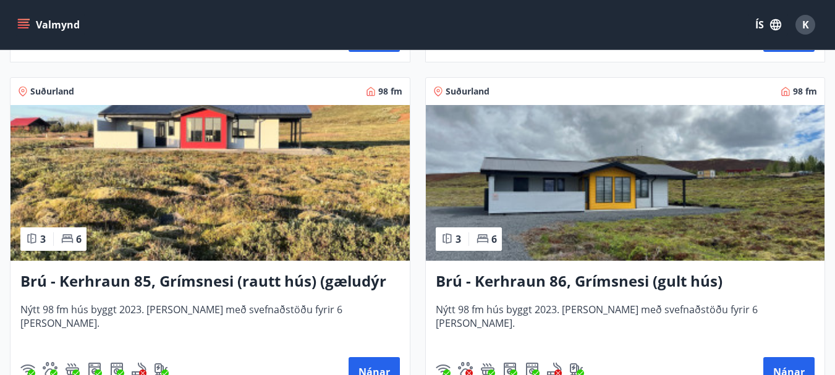
click at [384, 202] on img at bounding box center [210, 183] width 399 height 156
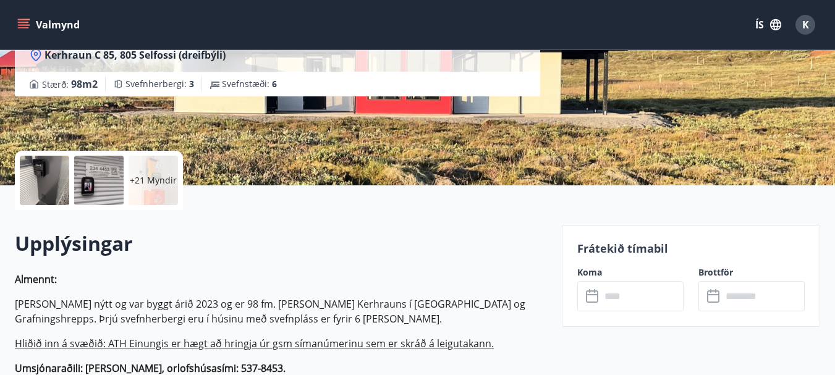
scroll to position [247, 0]
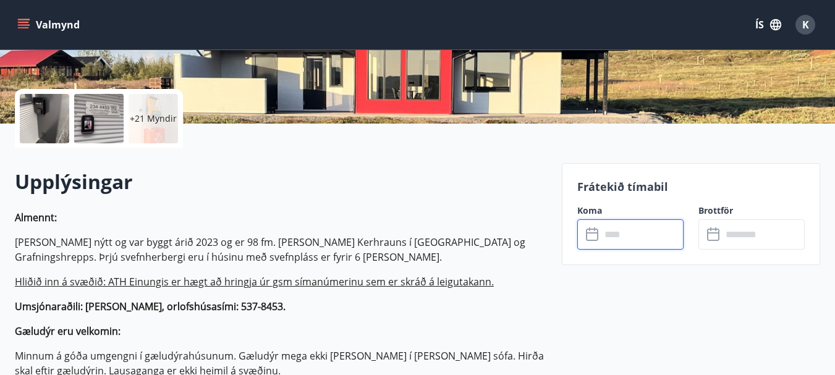
click at [604, 232] on input "text" at bounding box center [642, 234] width 83 height 30
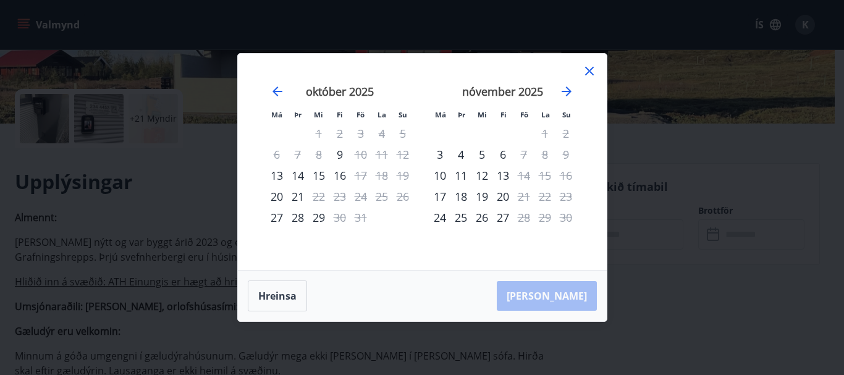
click at [591, 72] on icon at bounding box center [589, 71] width 9 height 9
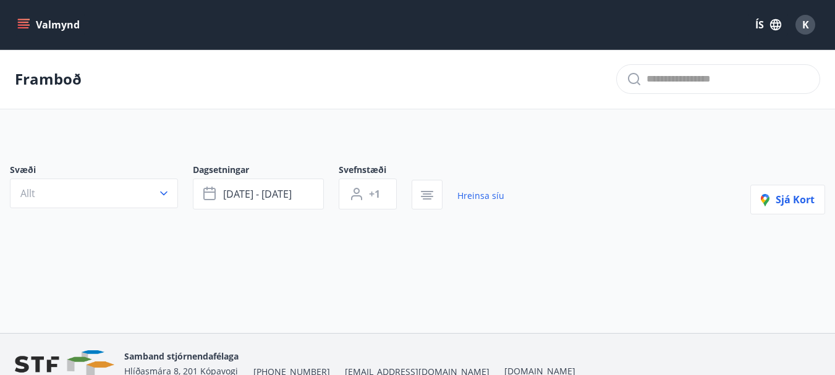
scroll to position [62, 0]
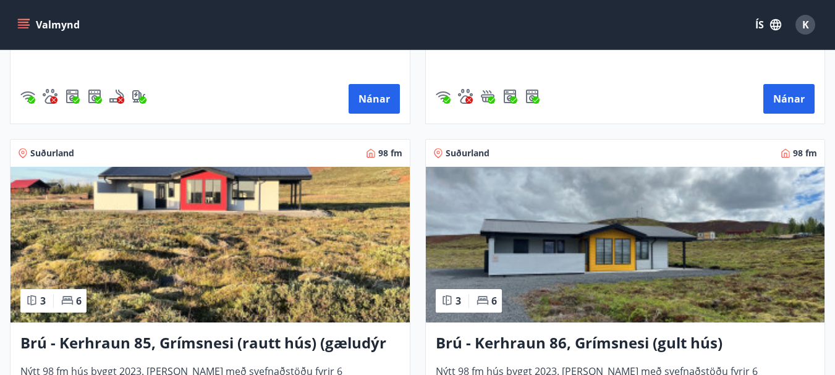
click at [504, 190] on img at bounding box center [625, 245] width 399 height 156
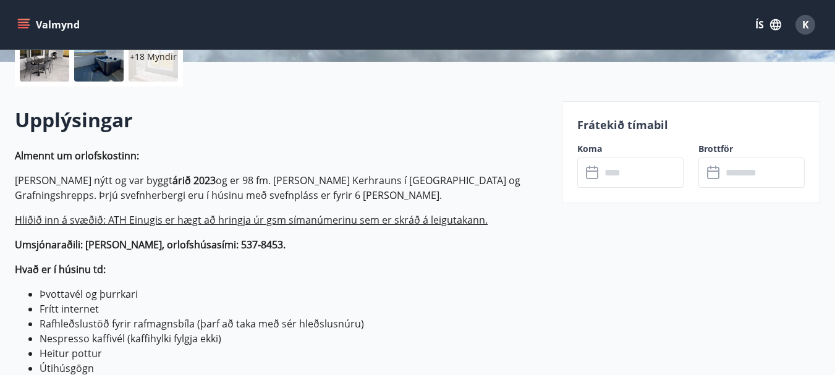
scroll to position [247, 0]
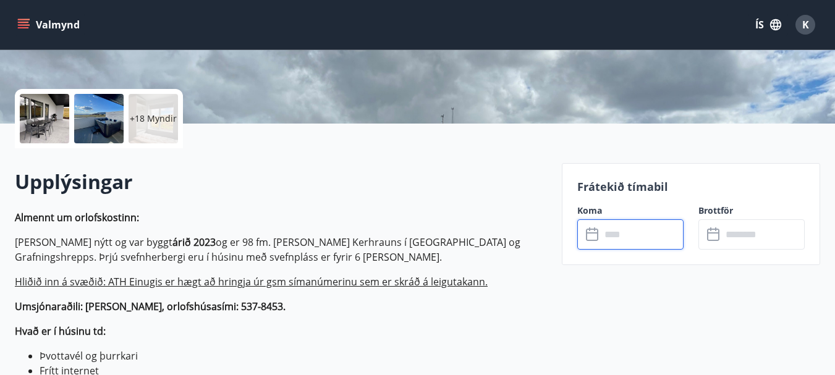
click at [611, 237] on input "text" at bounding box center [642, 234] width 83 height 30
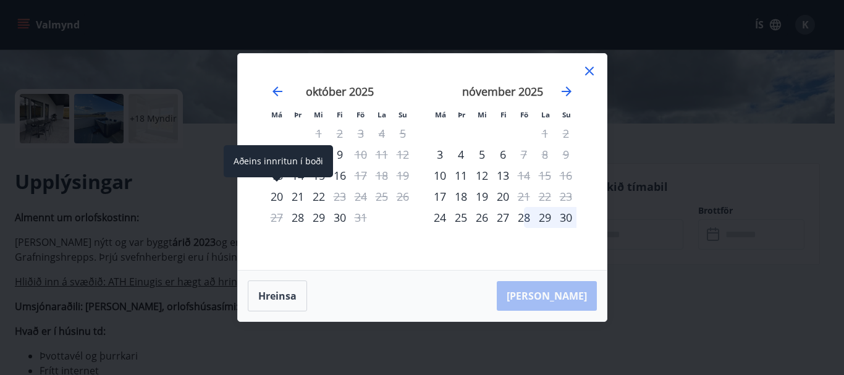
click at [279, 199] on div "20" at bounding box center [276, 196] width 21 height 21
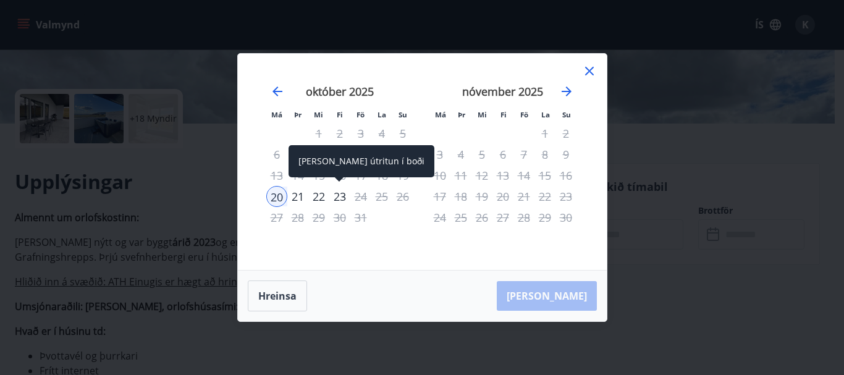
click at [341, 197] on div "23" at bounding box center [340, 196] width 21 height 21
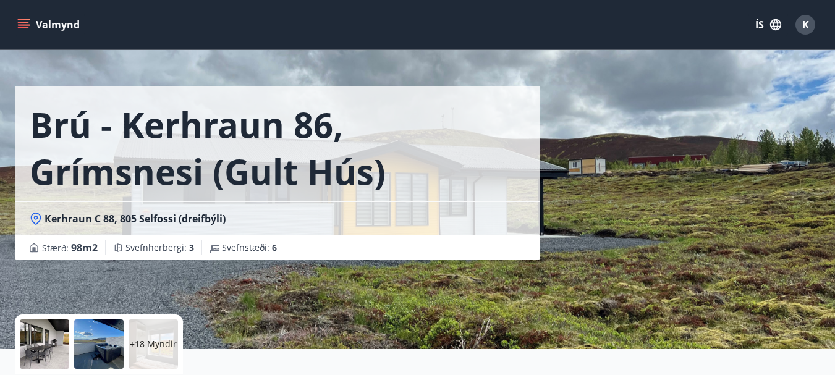
scroll to position [0, 0]
